Goal: Task Accomplishment & Management: Use online tool/utility

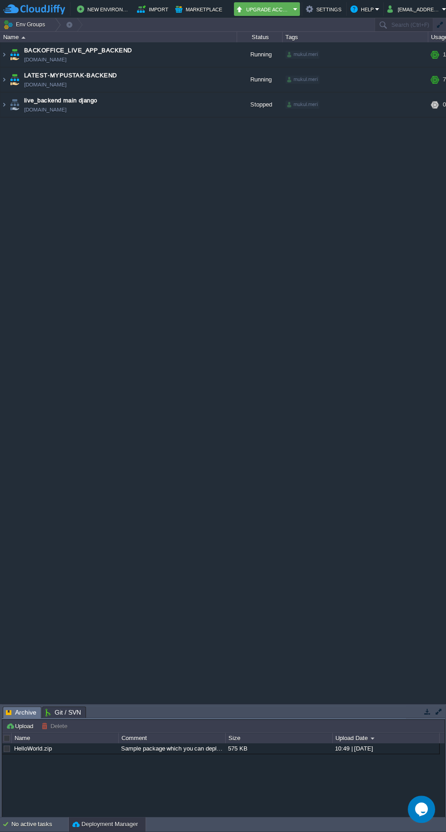
click at [8, 87] on img at bounding box center [14, 79] width 13 height 25
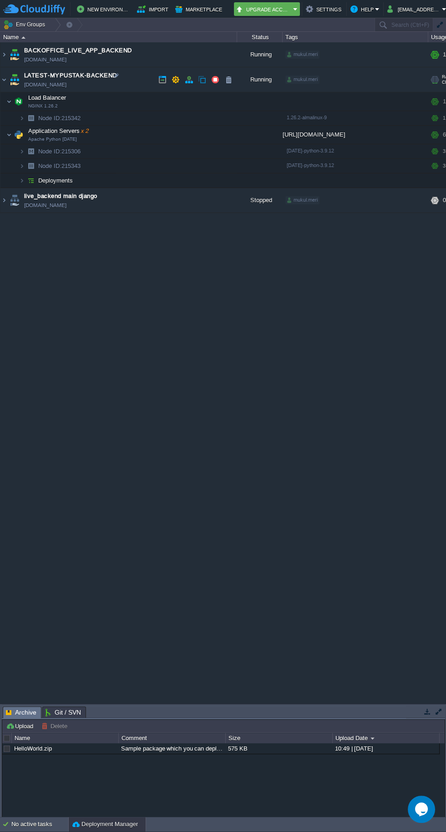
click at [29, 138] on span "Apache Python [DATE]" at bounding box center [52, 139] width 49 height 5
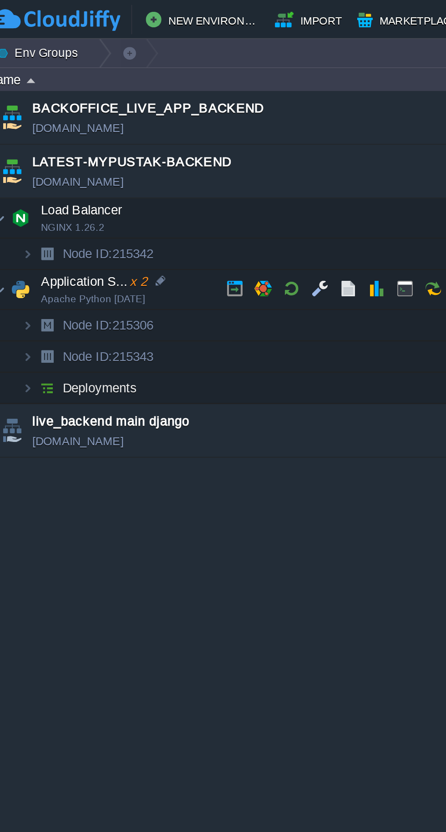
click at [144, 138] on td at bounding box center [145, 135] width 14 height 14
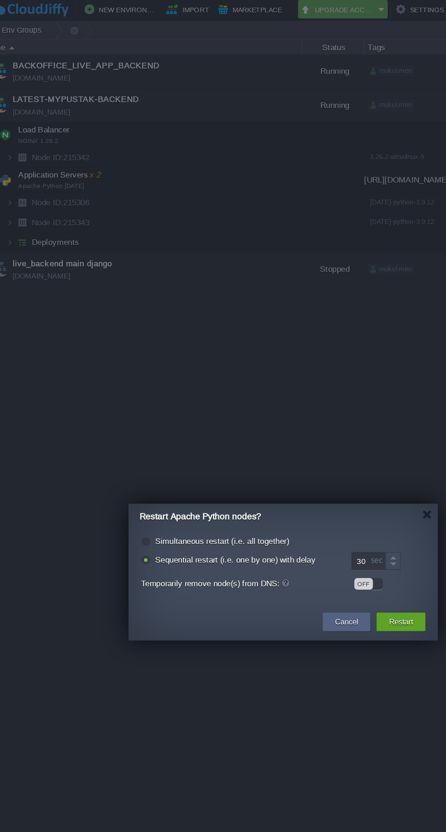
click at [139, 400] on label "Simultaneous restart (i.e. all together)" at bounding box center [178, 400] width 98 height 7
click at [124, 400] on input "radio" at bounding box center [121, 402] width 6 height 6
radio input "true"
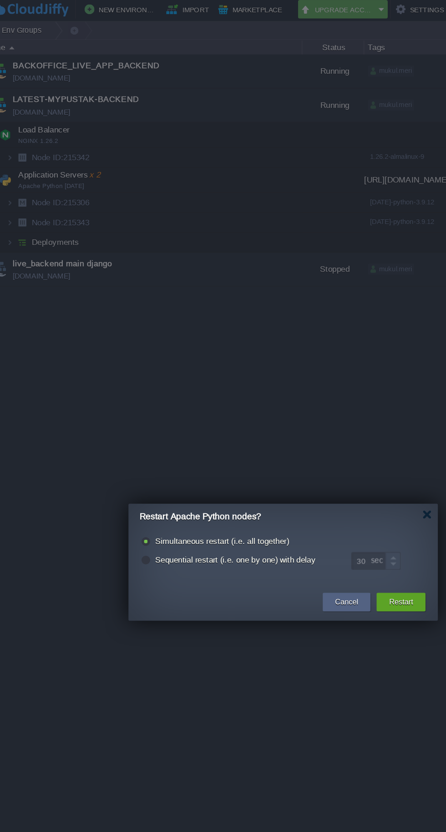
click at [308, 449] on button "Restart" at bounding box center [310, 445] width 18 height 9
